Goal: Obtain resource: Obtain resource

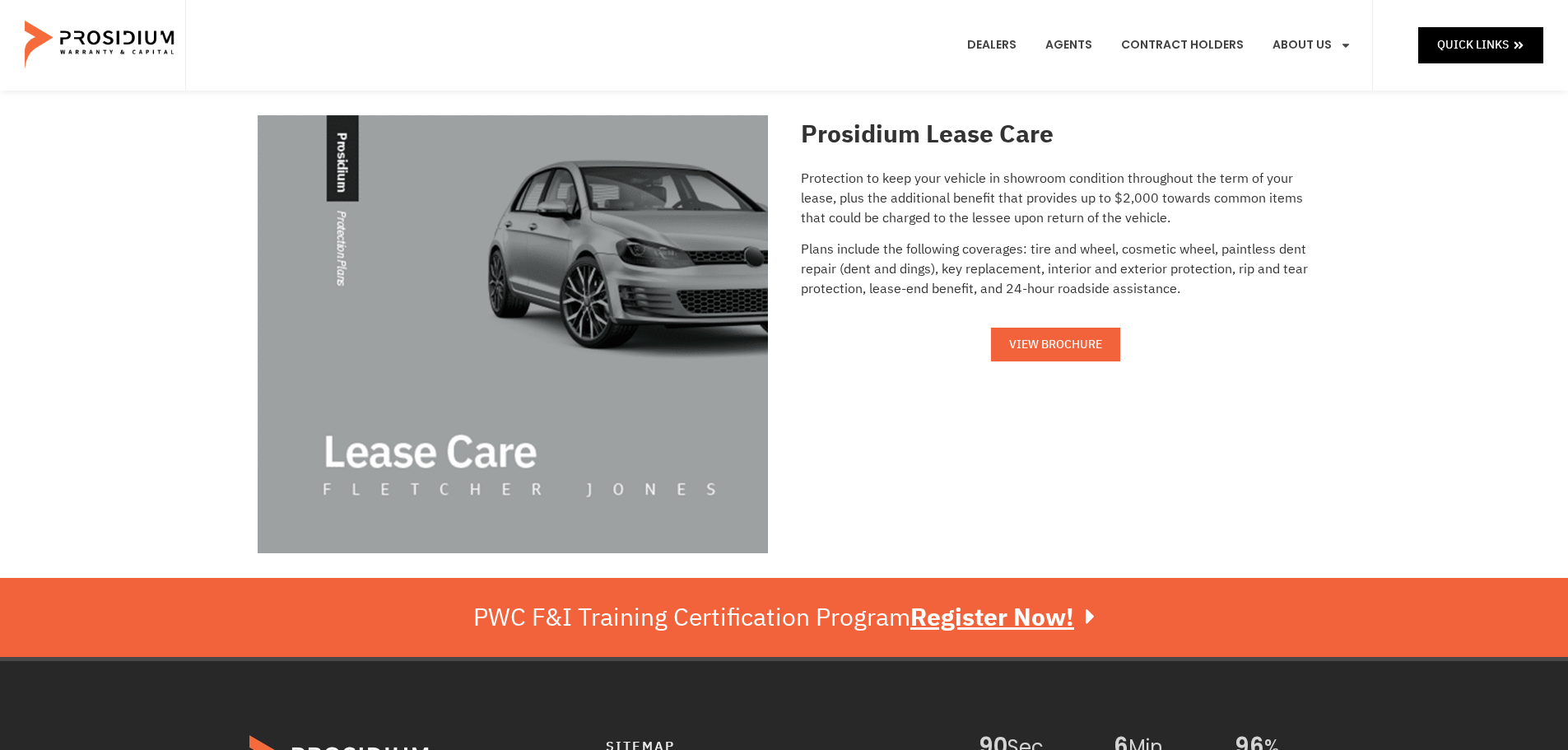
click at [1070, 334] on span "VIEW BROCHURE" at bounding box center [1055, 344] width 93 height 21
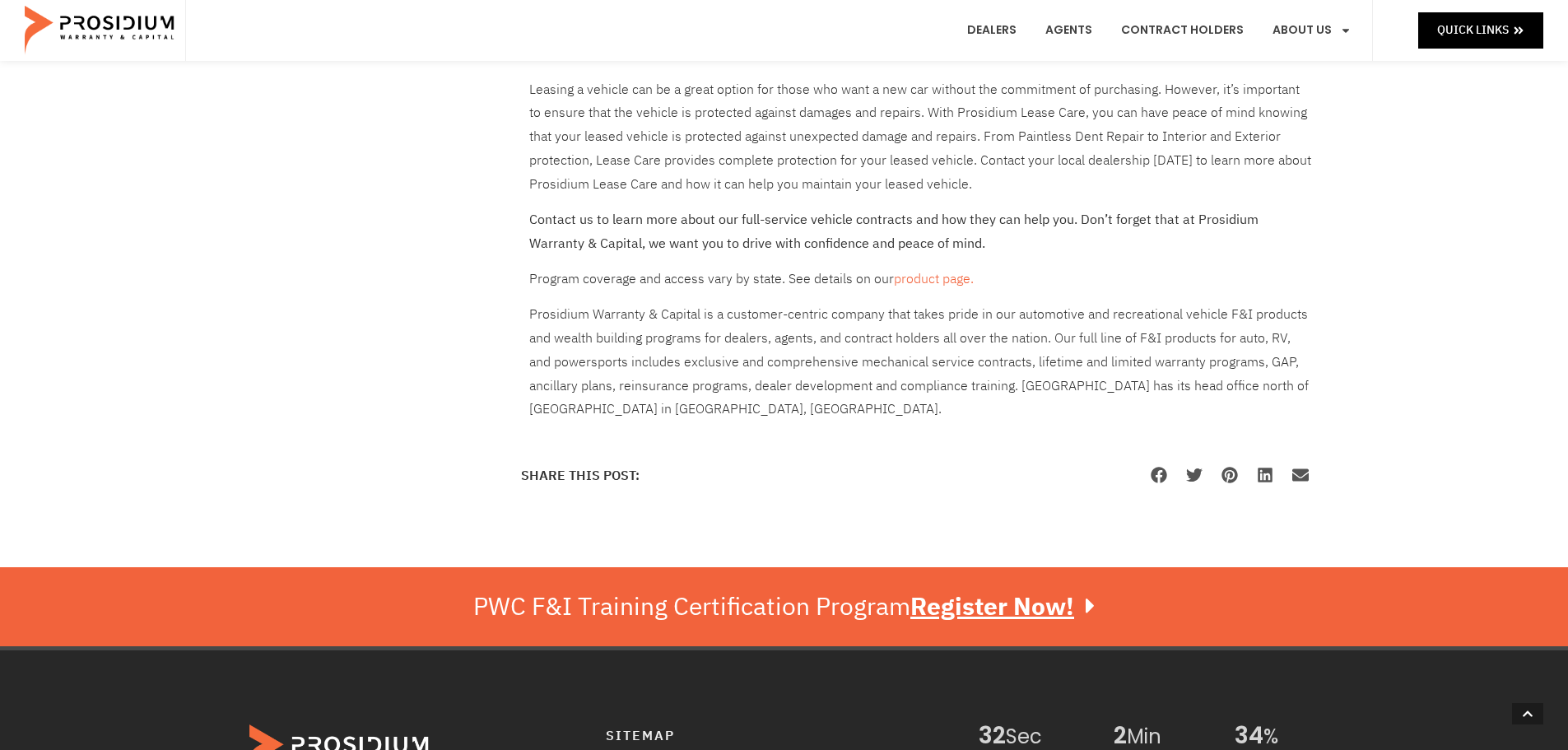
scroll to position [989, 0]
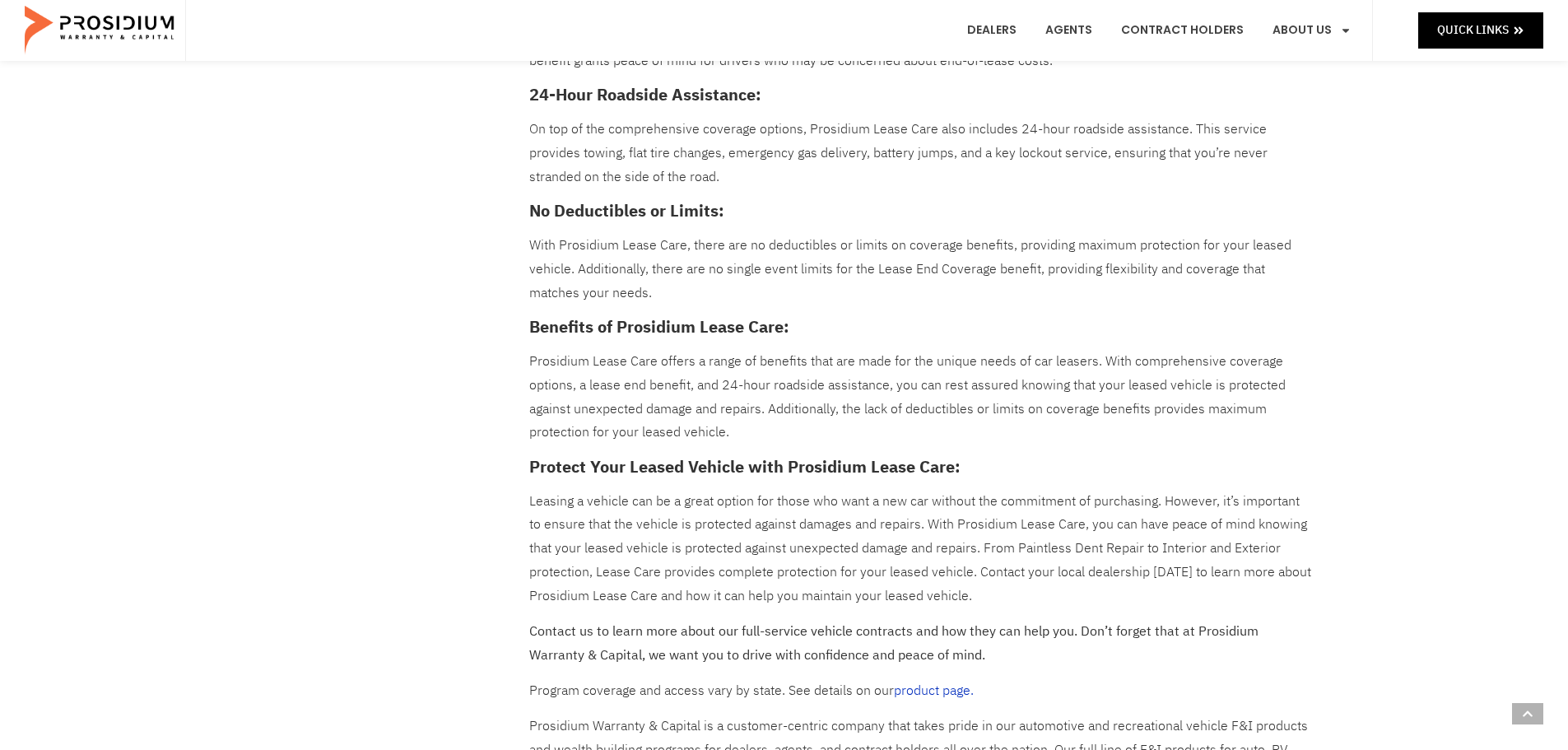
click at [935, 690] on link "product page." at bounding box center [934, 691] width 80 height 20
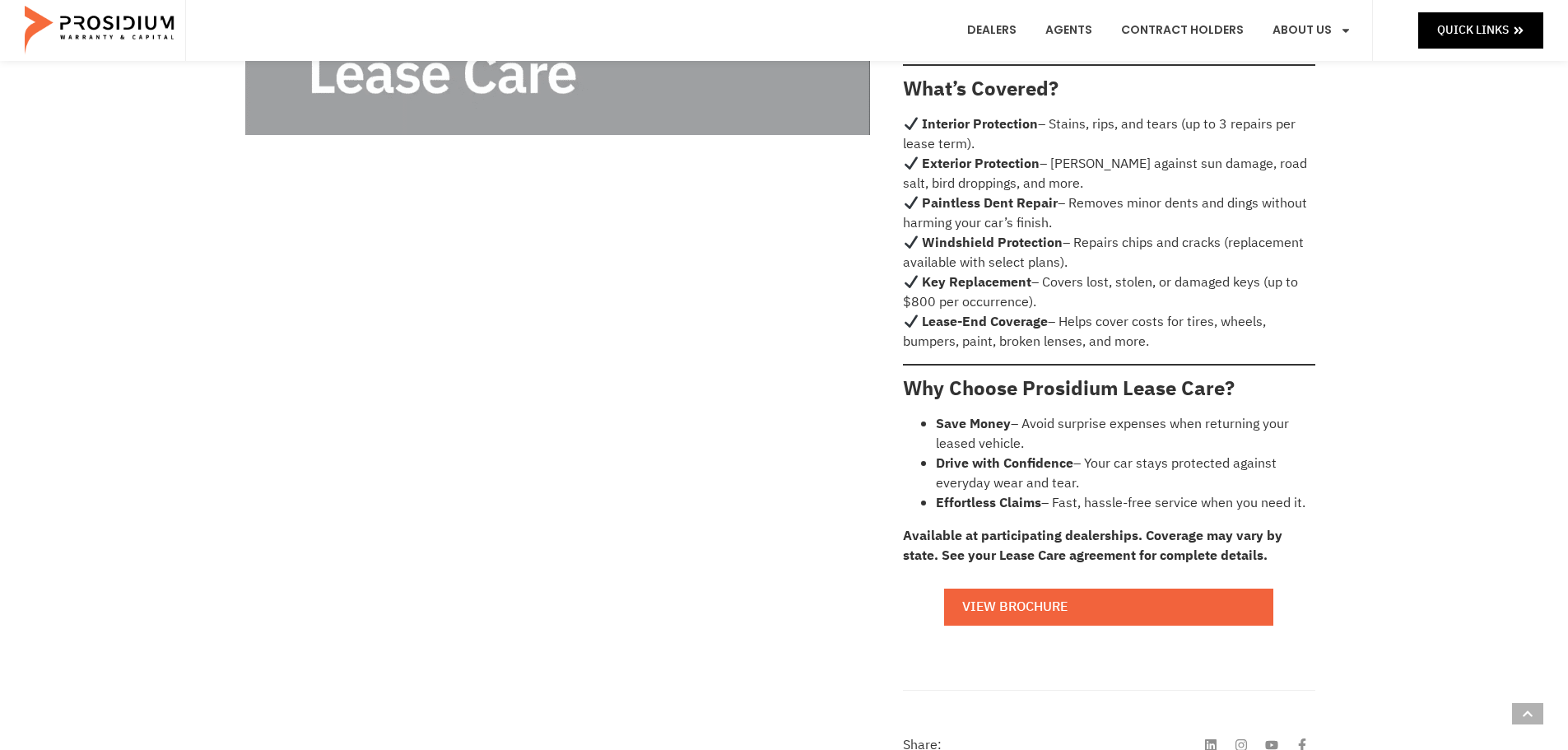
scroll to position [742, 0]
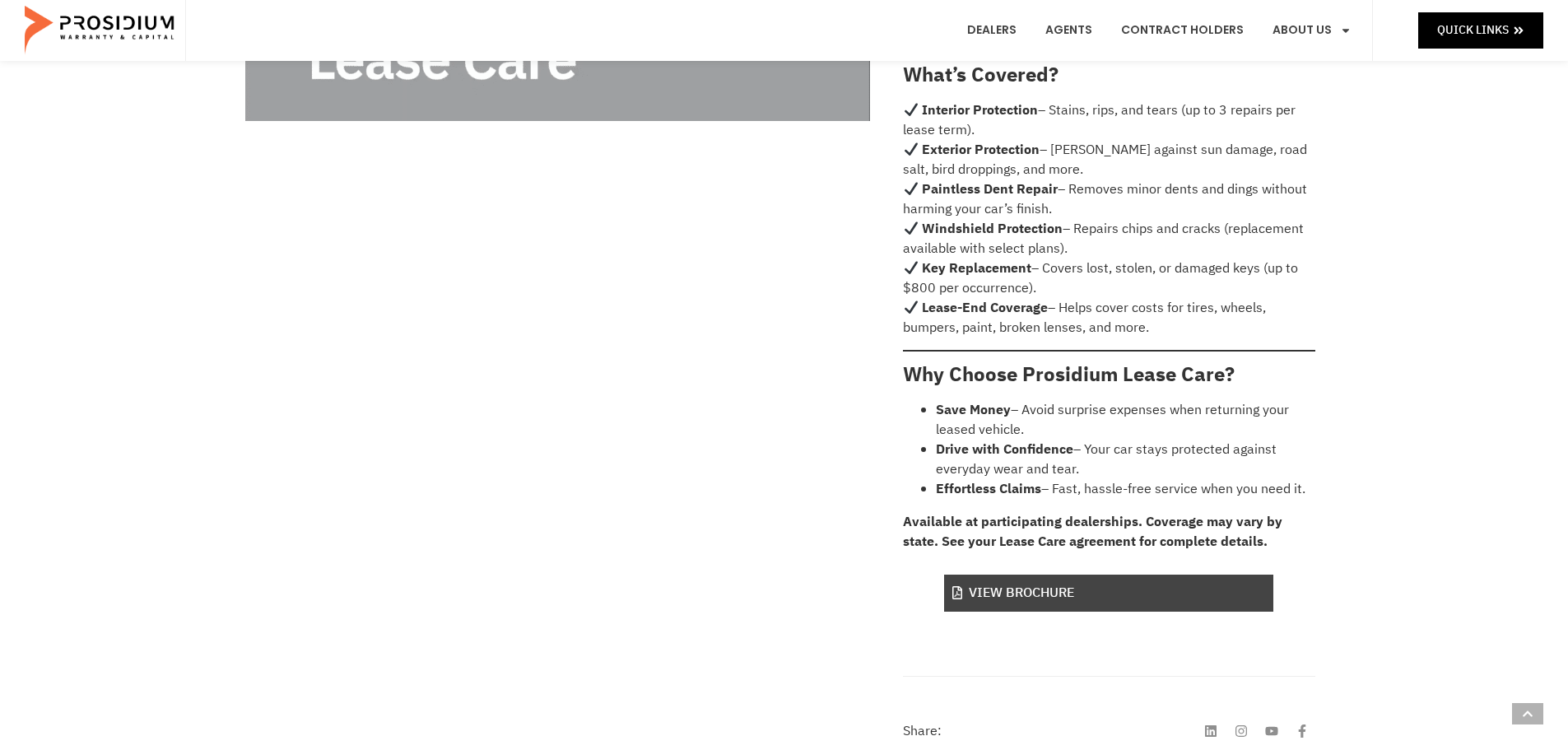
click at [1100, 581] on link "View Brochure" at bounding box center [1108, 593] width 329 height 37
